Goal: Register for event/course

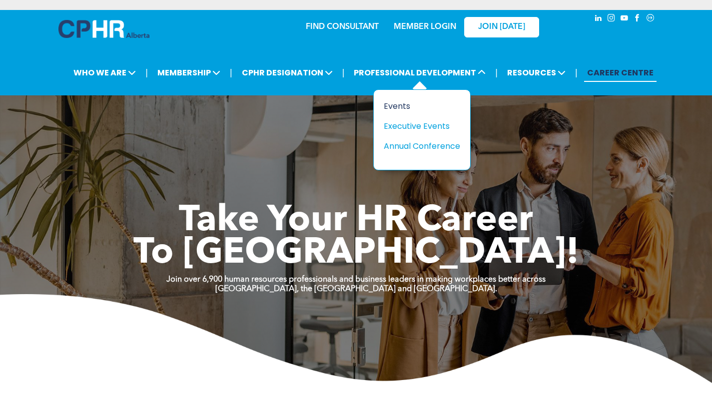
click at [404, 107] on div "Events" at bounding box center [418, 106] width 69 height 12
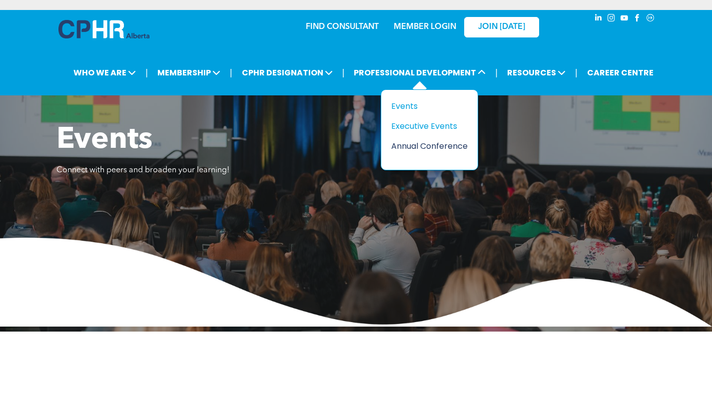
click at [432, 147] on div "Annual Conference" at bounding box center [425, 146] width 69 height 12
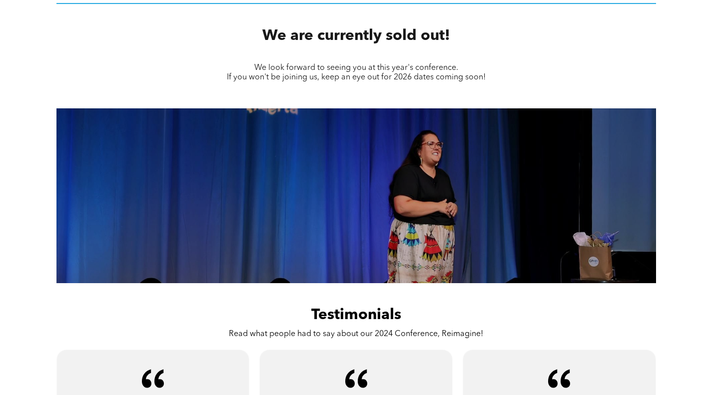
scroll to position [167, 0]
